Goal: Navigation & Orientation: Understand site structure

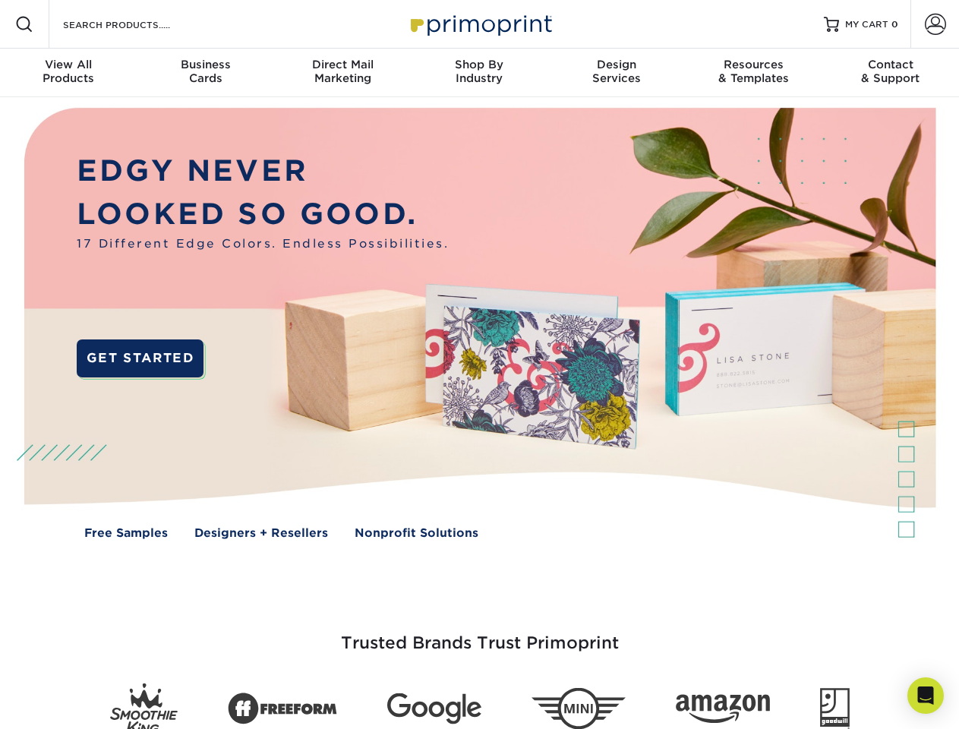
click at [479, 364] on img at bounding box center [479, 334] width 949 height 475
click at [24, 24] on span at bounding box center [24, 24] width 18 height 18
click at [935, 24] on span at bounding box center [935, 24] width 21 height 21
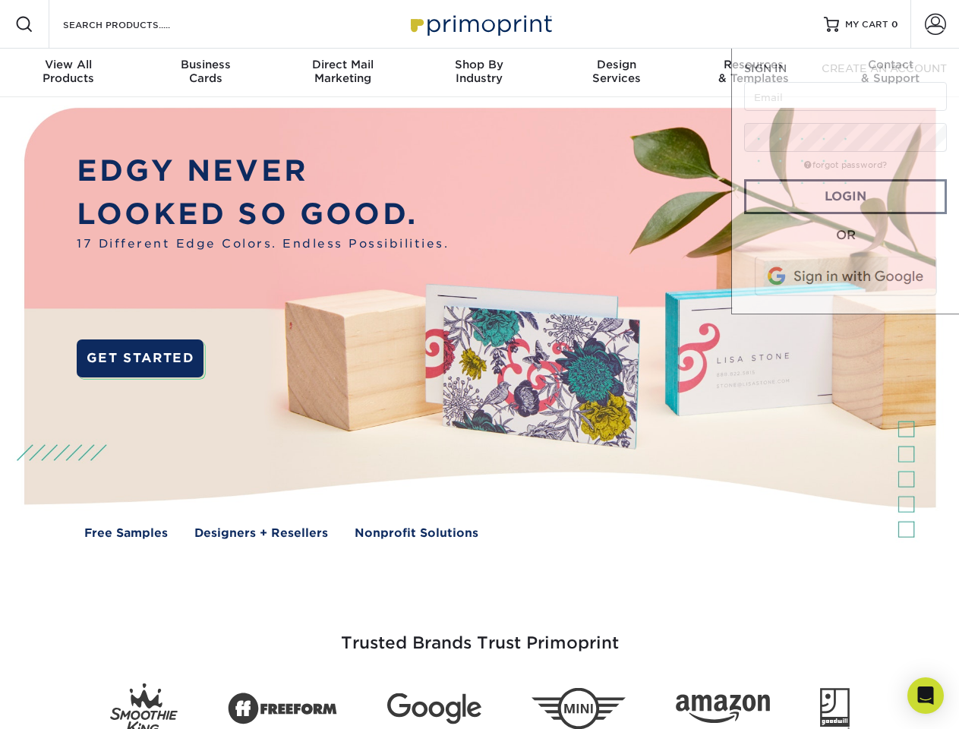
click at [68, 73] on div "View All Products" at bounding box center [68, 71] width 137 height 27
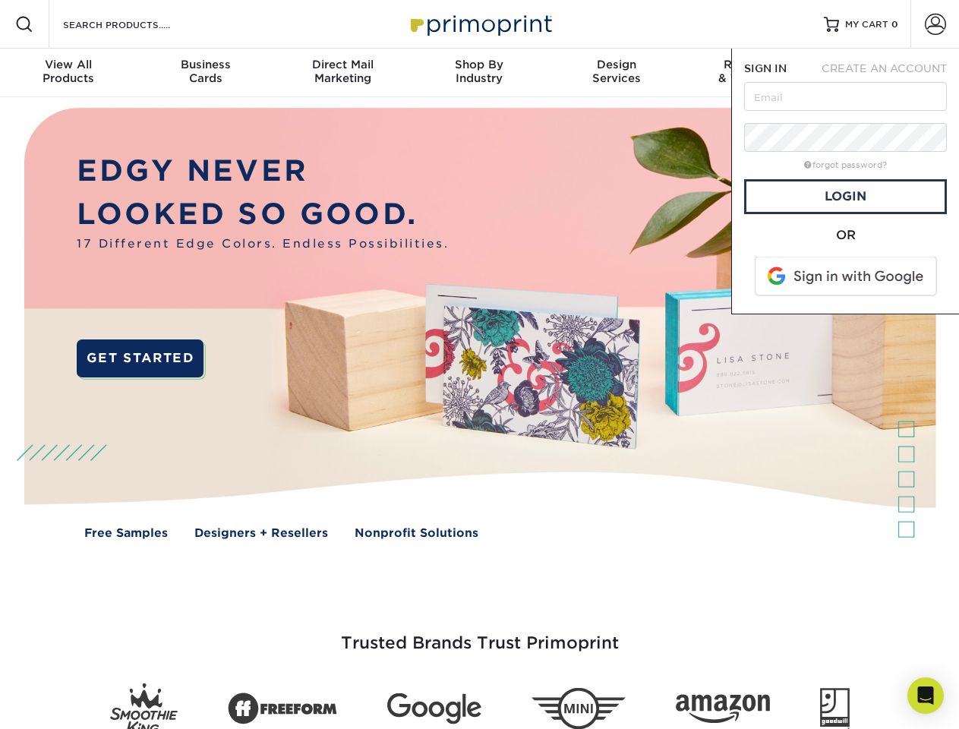
click at [205, 73] on div "Business Cards" at bounding box center [205, 71] width 137 height 27
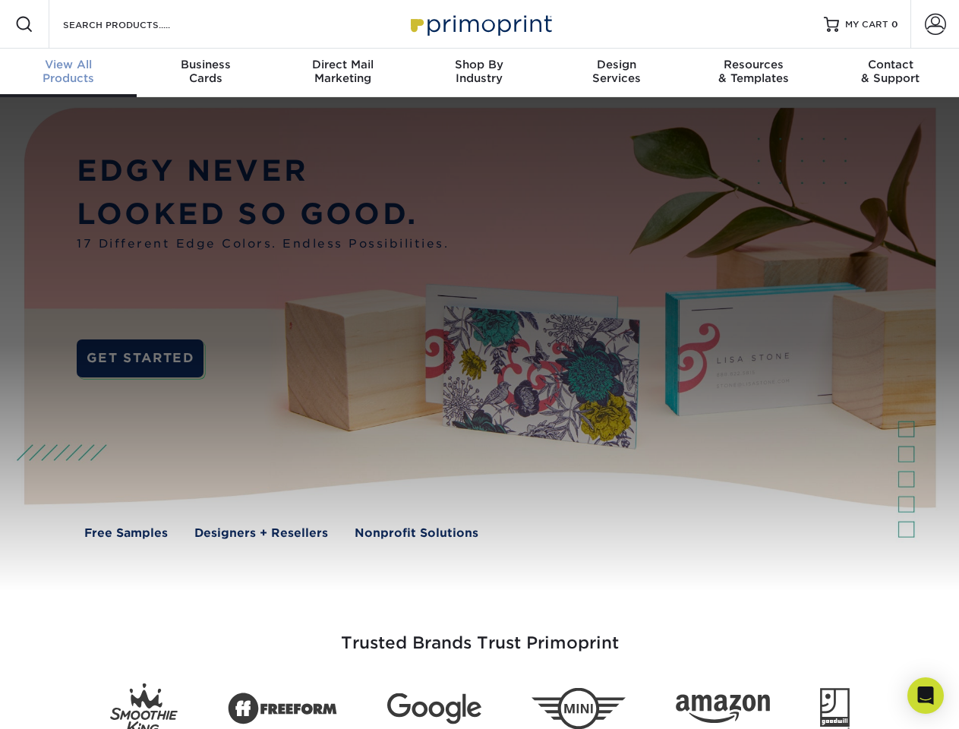
click at [342, 73] on div "Direct Mail Marketing" at bounding box center [342, 71] width 137 height 27
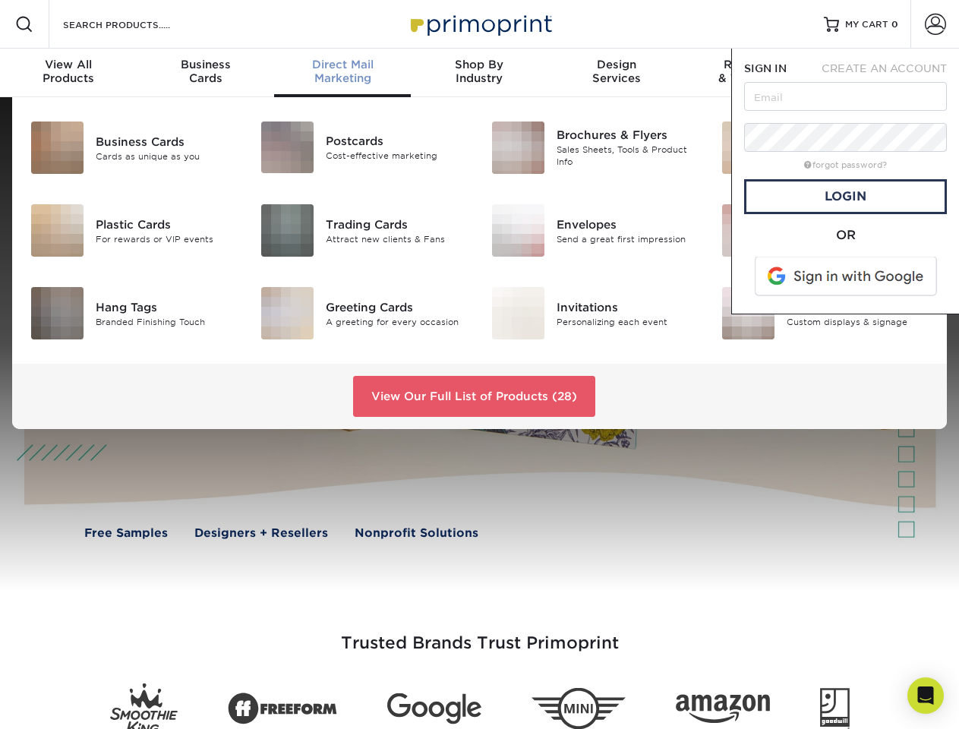
click at [479, 73] on div "Shop By Industry" at bounding box center [479, 71] width 137 height 27
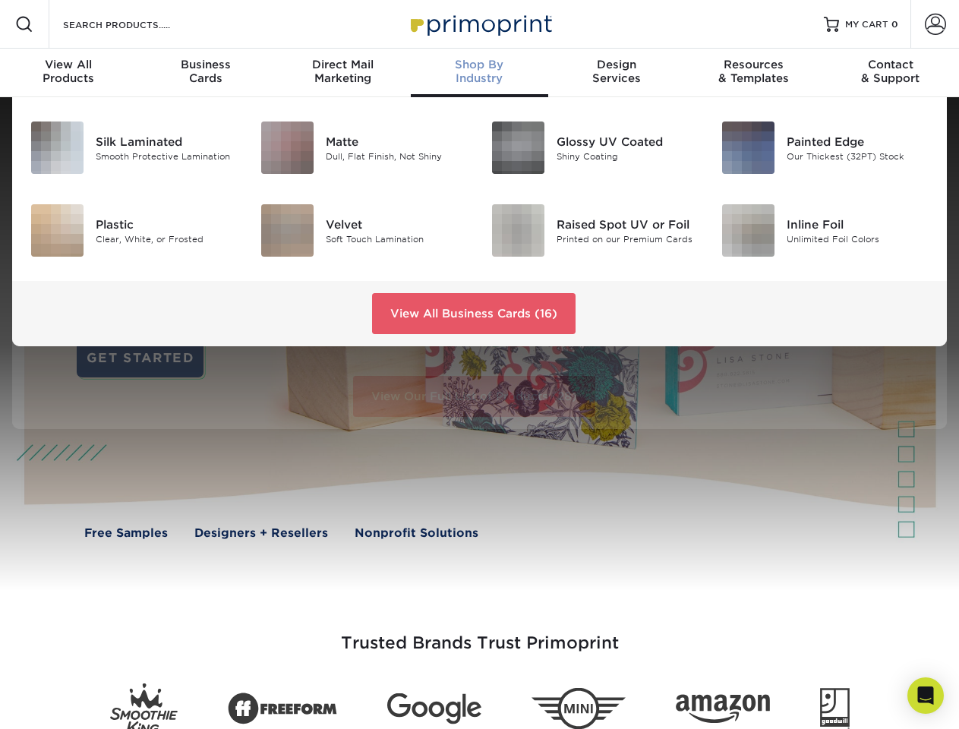
click at [617, 73] on div "Design Services" at bounding box center [616, 71] width 137 height 27
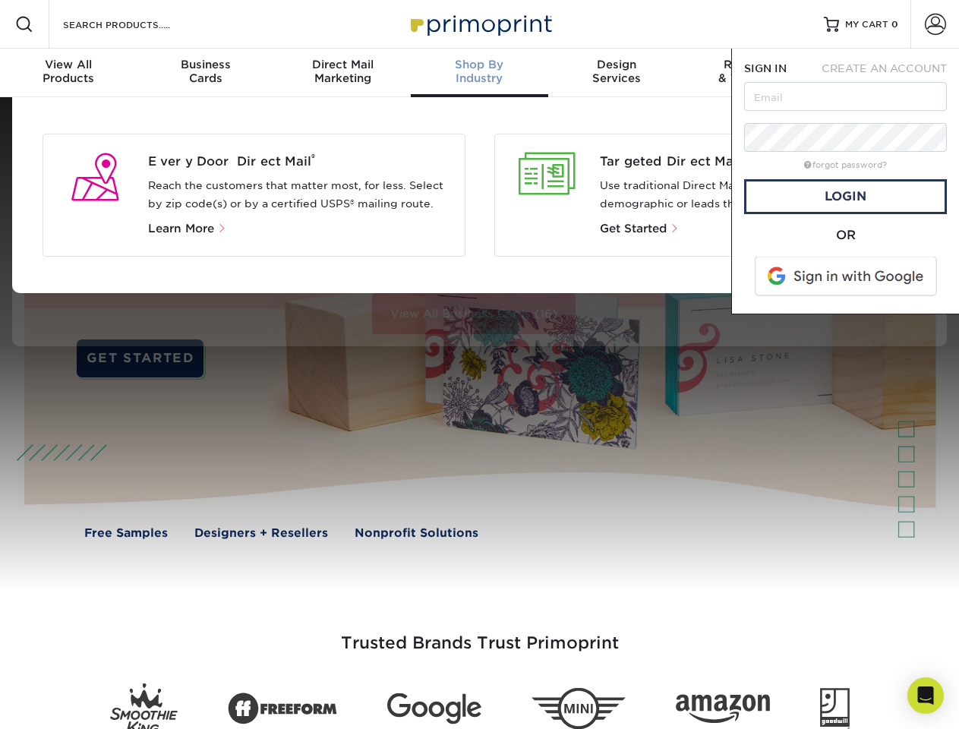
click at [753, 73] on span "SIGN IN" at bounding box center [765, 68] width 43 height 12
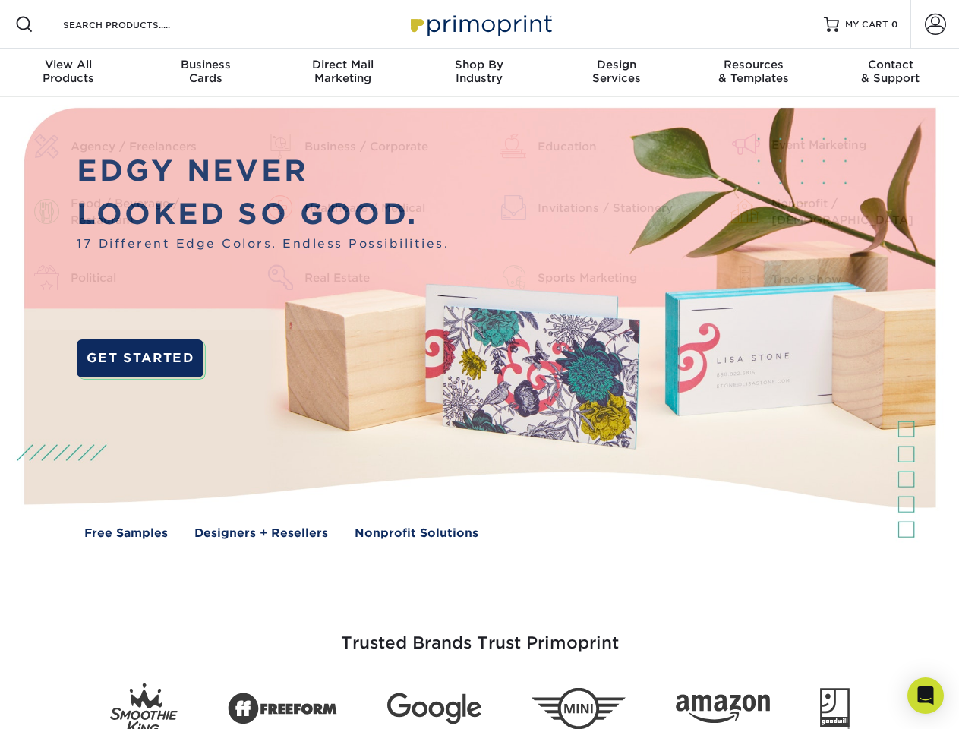
click at [891, 73] on div "Contact & Support" at bounding box center [890, 71] width 137 height 27
